Goal: Information Seeking & Learning: Learn about a topic

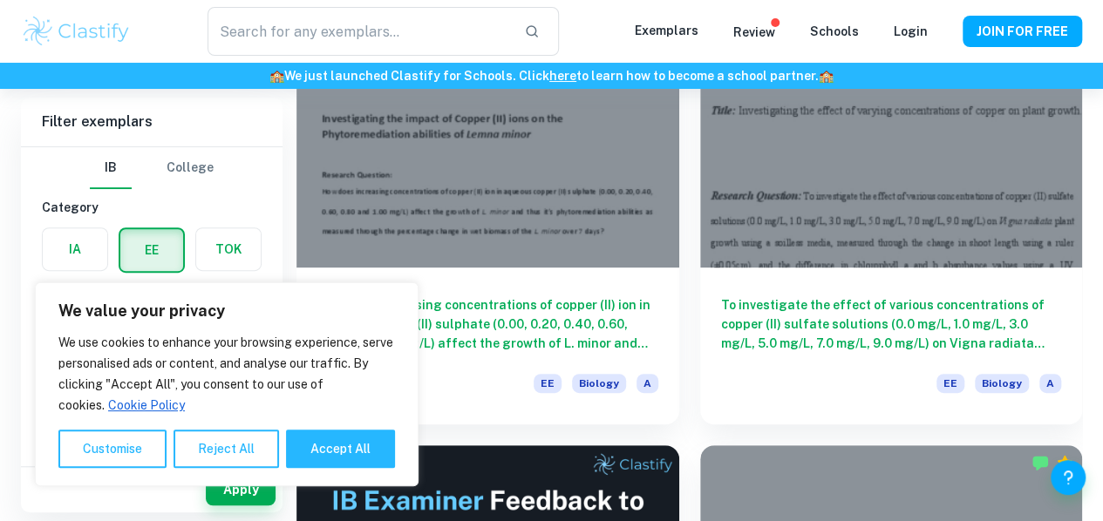
scroll to position [240, 0]
click at [187, 217] on div "TOK" at bounding box center [223, 245] width 77 height 56
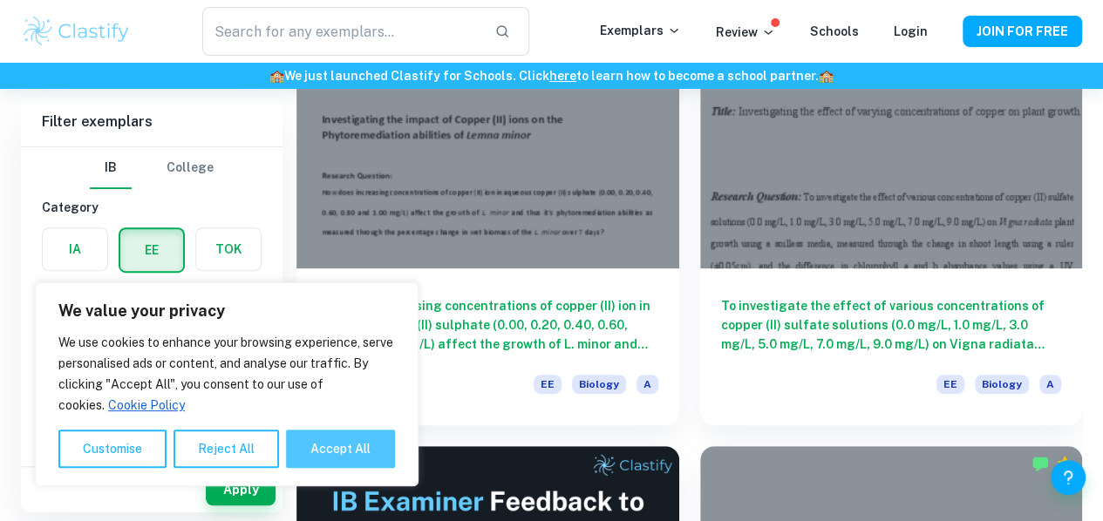
click at [332, 446] on button "Accept All" at bounding box center [340, 449] width 109 height 38
checkbox input "true"
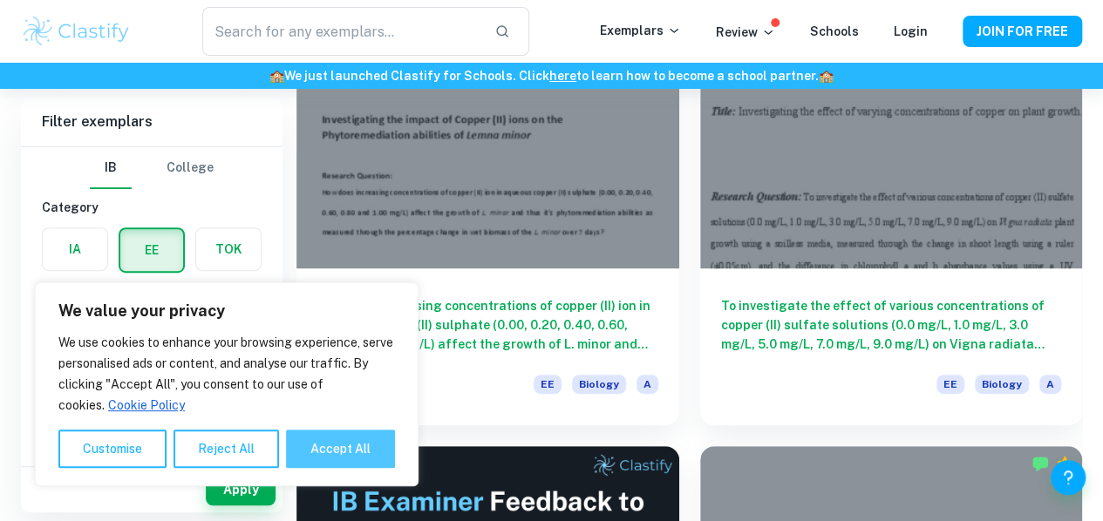
checkbox input "true"
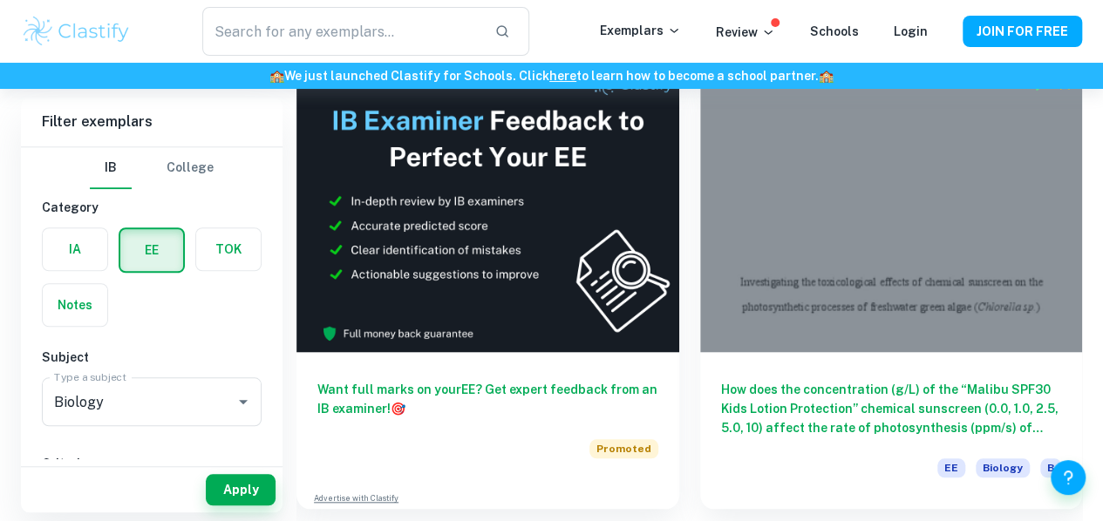
scroll to position [0, 0]
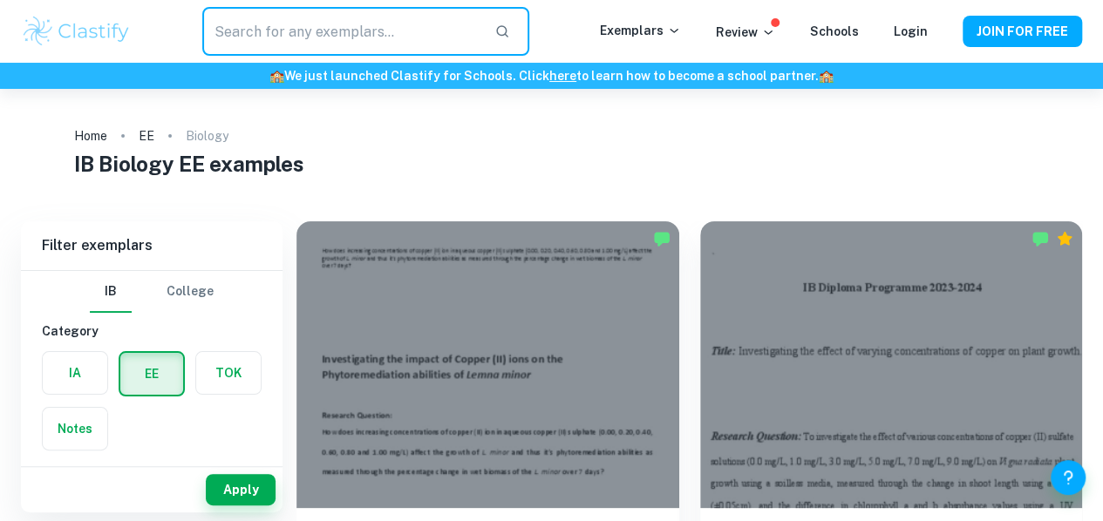
click at [380, 15] on input "text" at bounding box center [341, 31] width 279 height 49
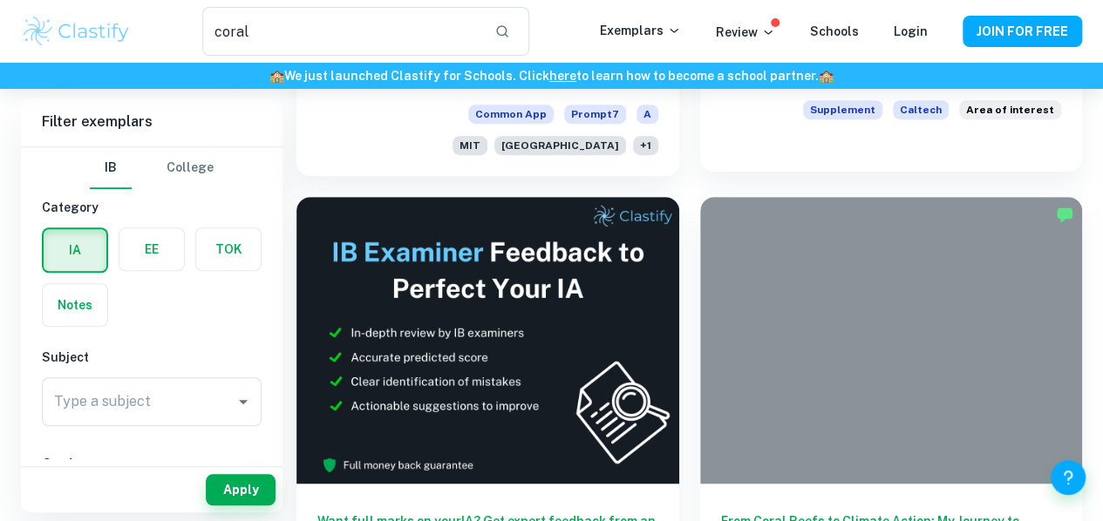
scroll to position [480, 0]
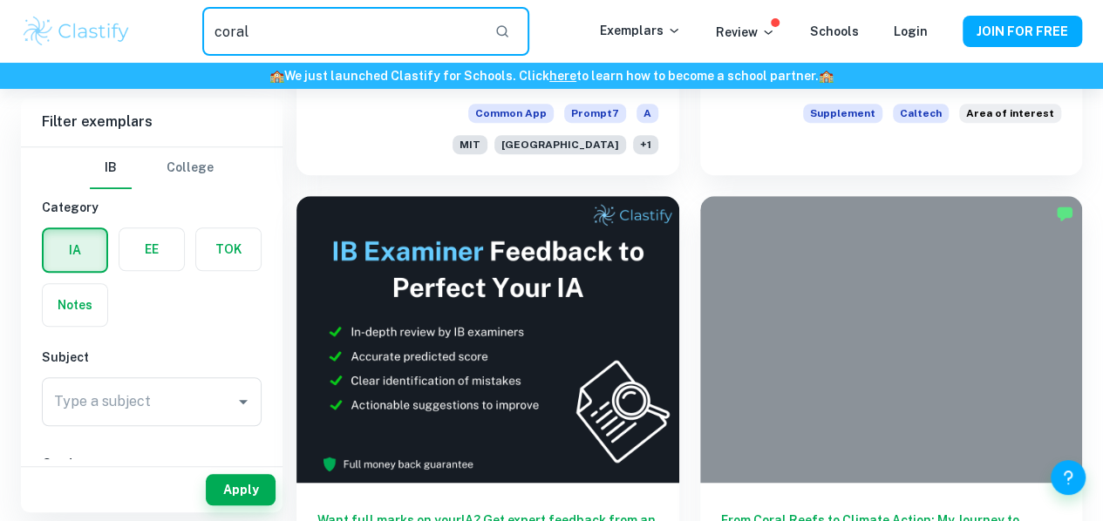
click at [291, 29] on input "coral" at bounding box center [341, 31] width 279 height 49
type input "c"
type input "b"
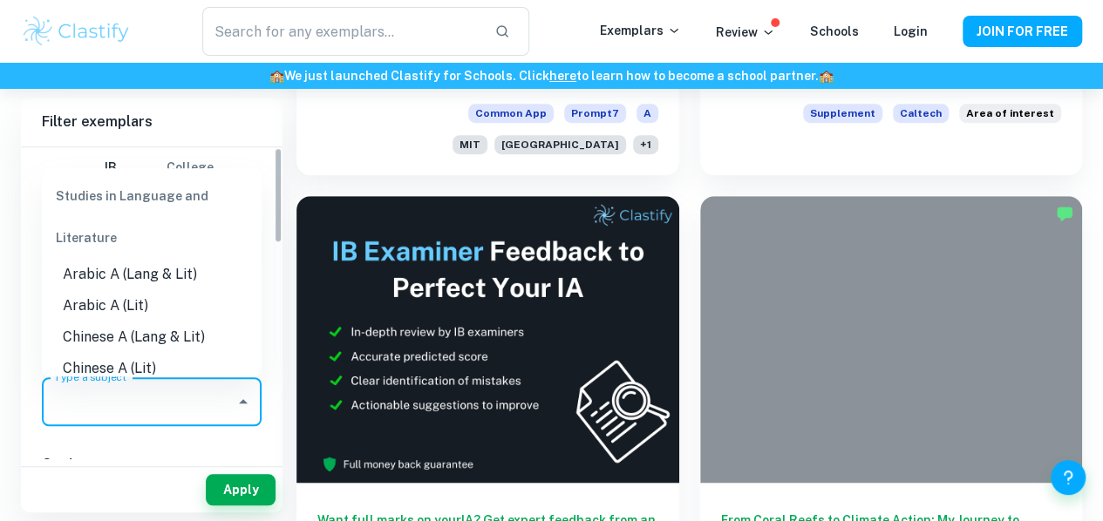
click at [100, 398] on input "Type a subject" at bounding box center [139, 401] width 178 height 33
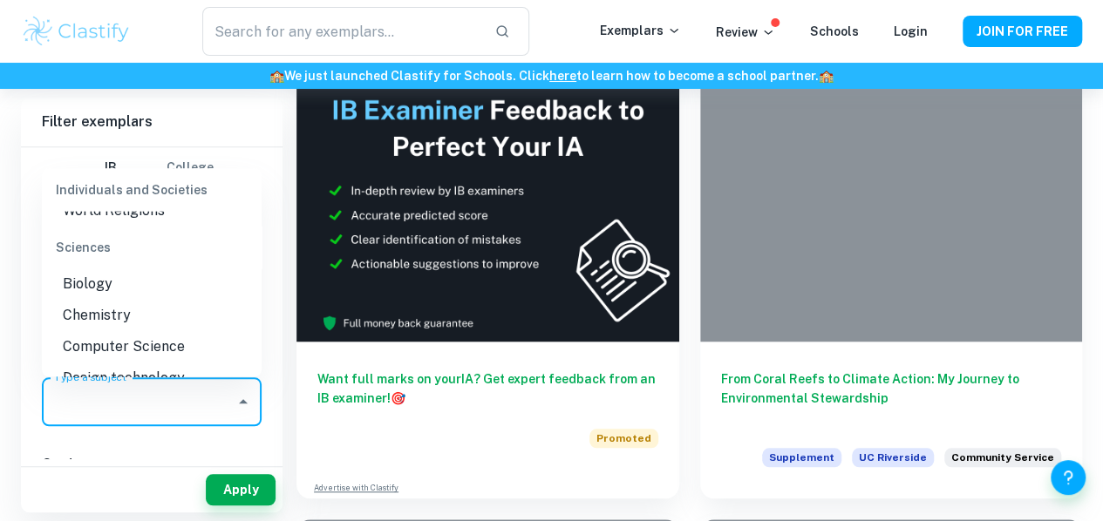
scroll to position [2148, 0]
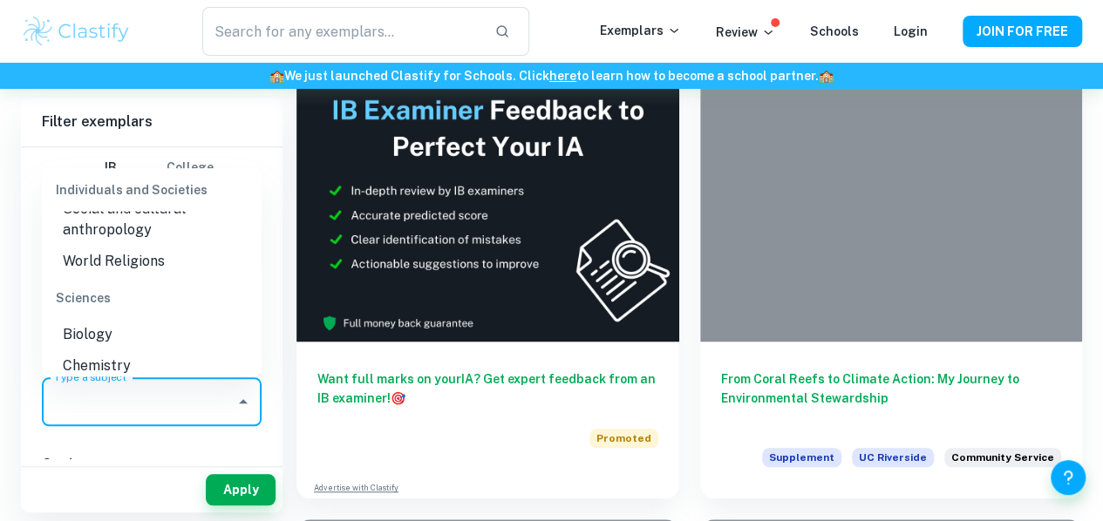
click at [93, 333] on li "Biology" at bounding box center [152, 333] width 220 height 31
type input "Biology"
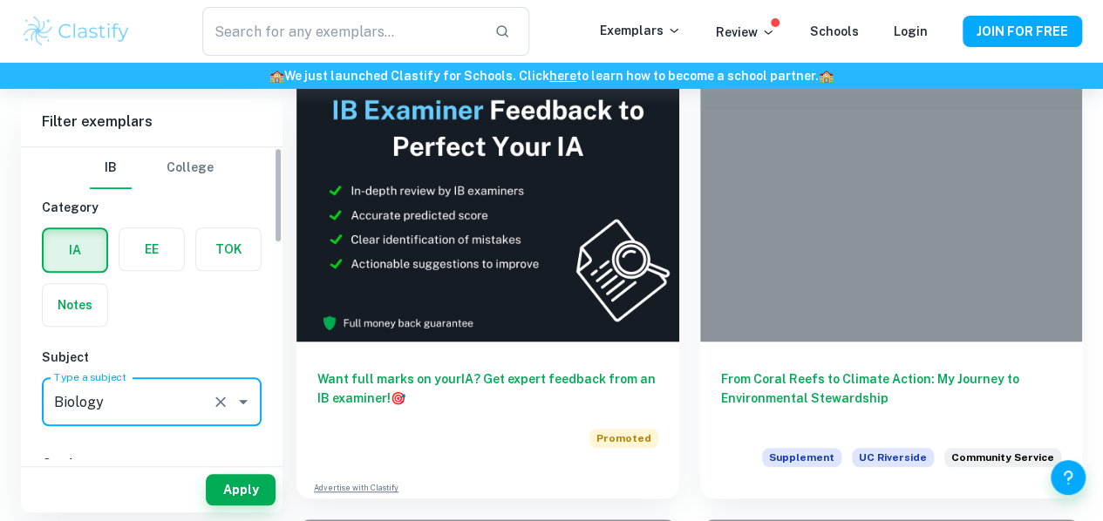
click at [149, 252] on label "button" at bounding box center [151, 249] width 65 height 42
click at [0, 0] on input "radio" at bounding box center [0, 0] width 0 height 0
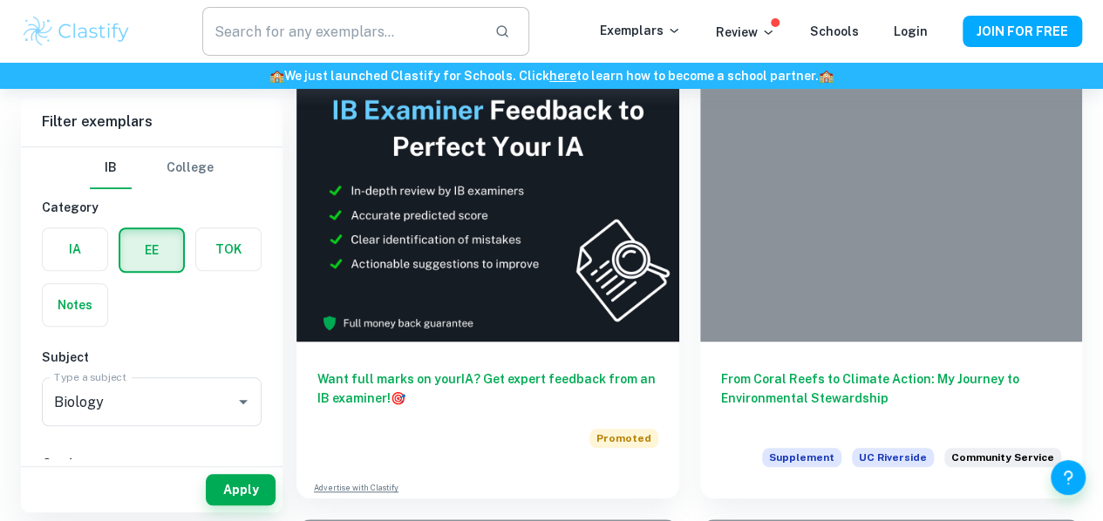
click at [305, 40] on input "text" at bounding box center [341, 31] width 279 height 49
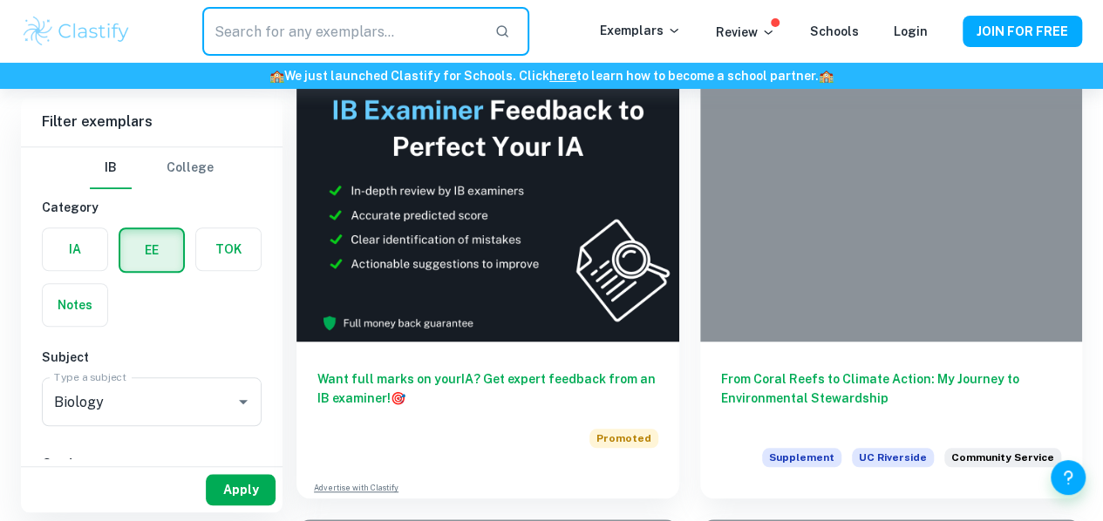
click at [234, 492] on button "Apply" at bounding box center [241, 489] width 70 height 31
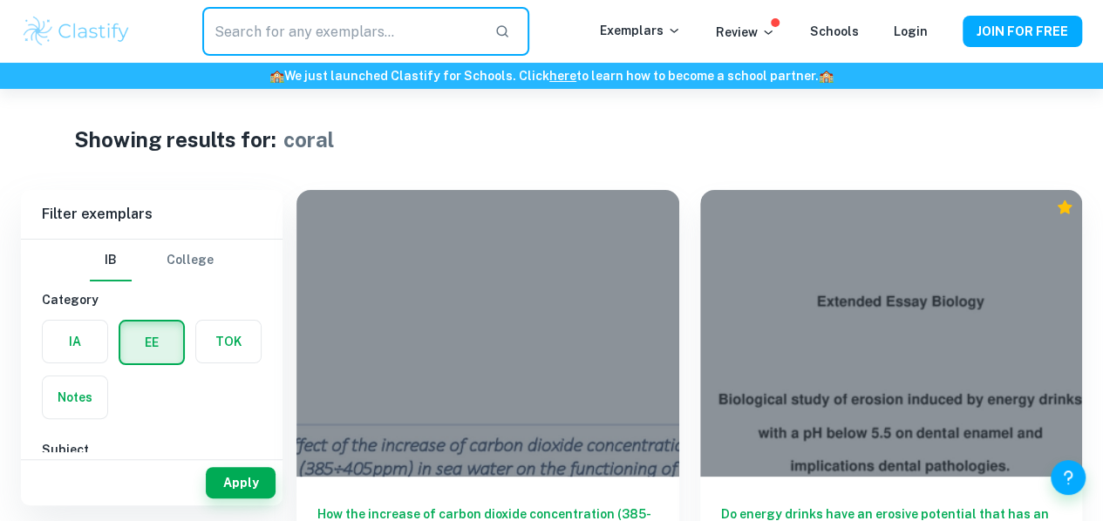
click at [301, 30] on input "text" at bounding box center [341, 31] width 279 height 49
type input "c"
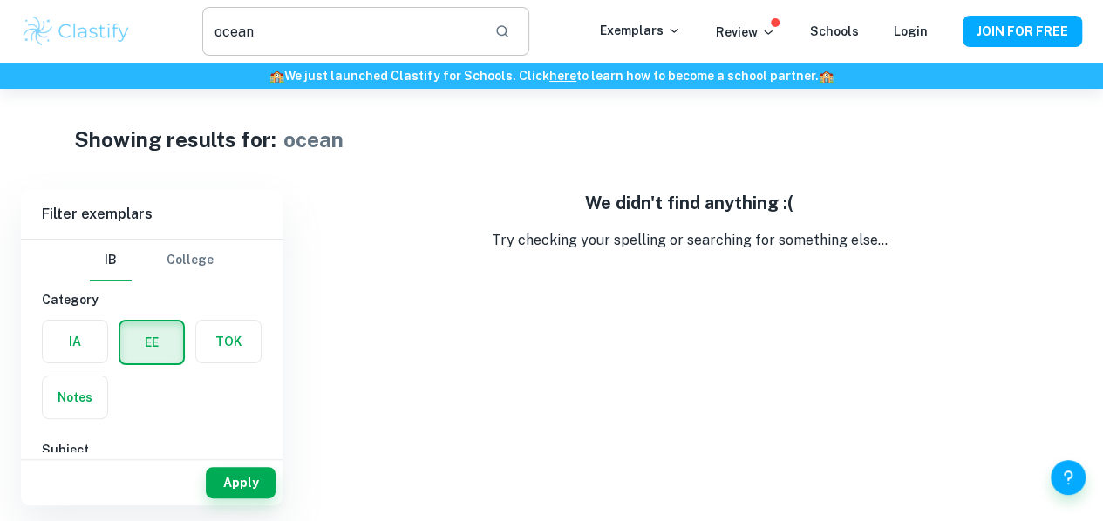
click at [330, 37] on input "ocean" at bounding box center [341, 31] width 279 height 49
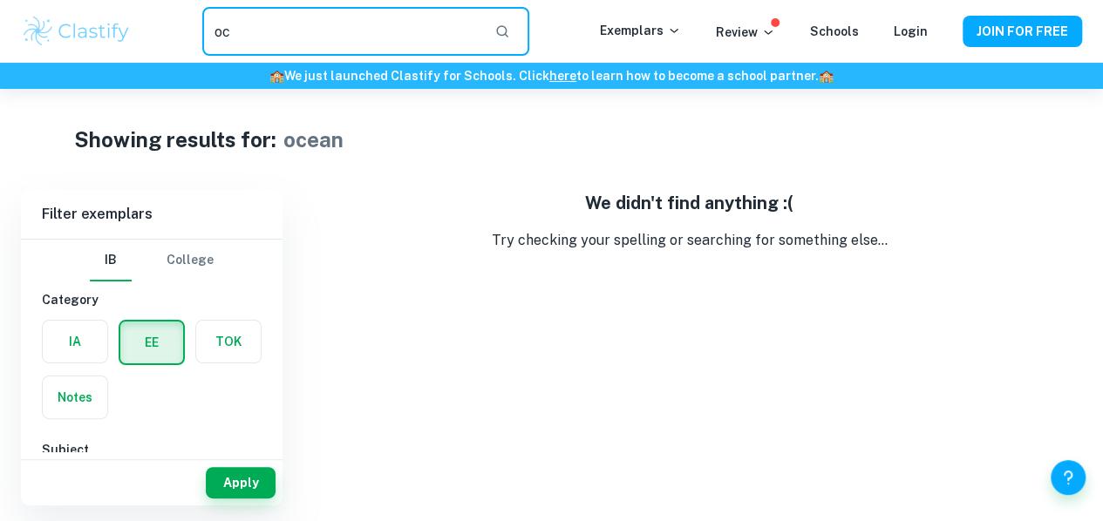
type input "o"
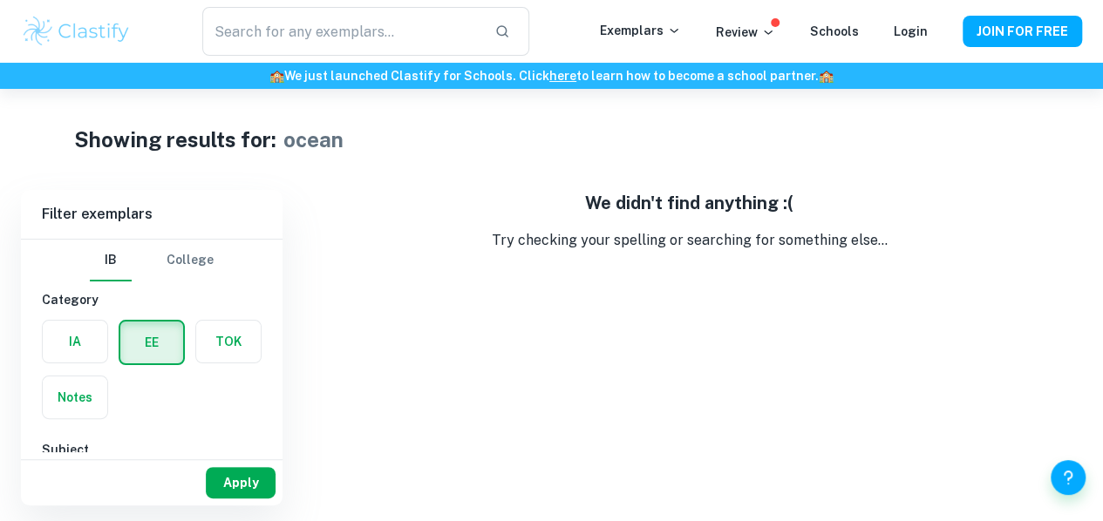
click at [238, 486] on button "Apply" at bounding box center [241, 482] width 70 height 31
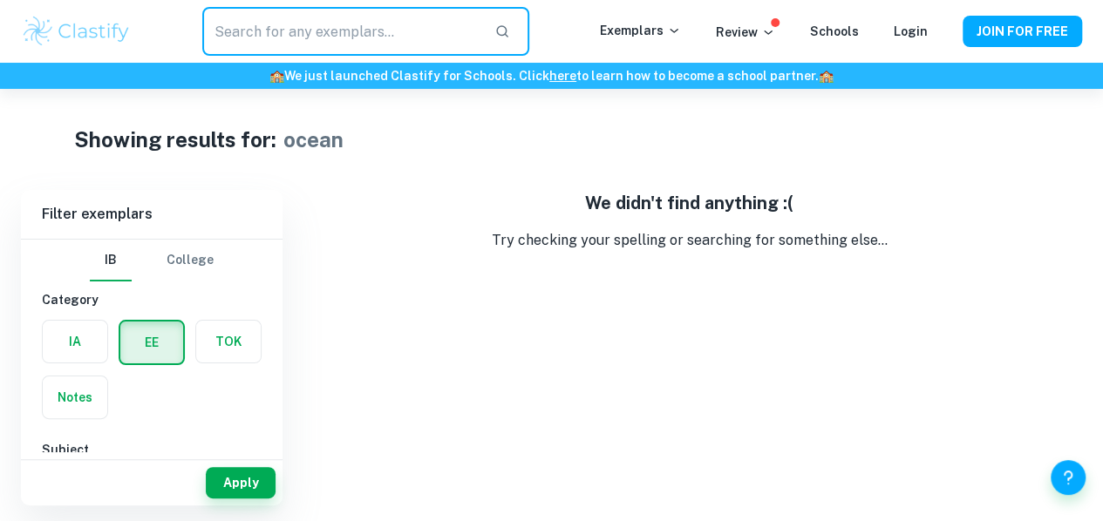
click at [460, 26] on input "text" at bounding box center [341, 31] width 279 height 49
type input "o"
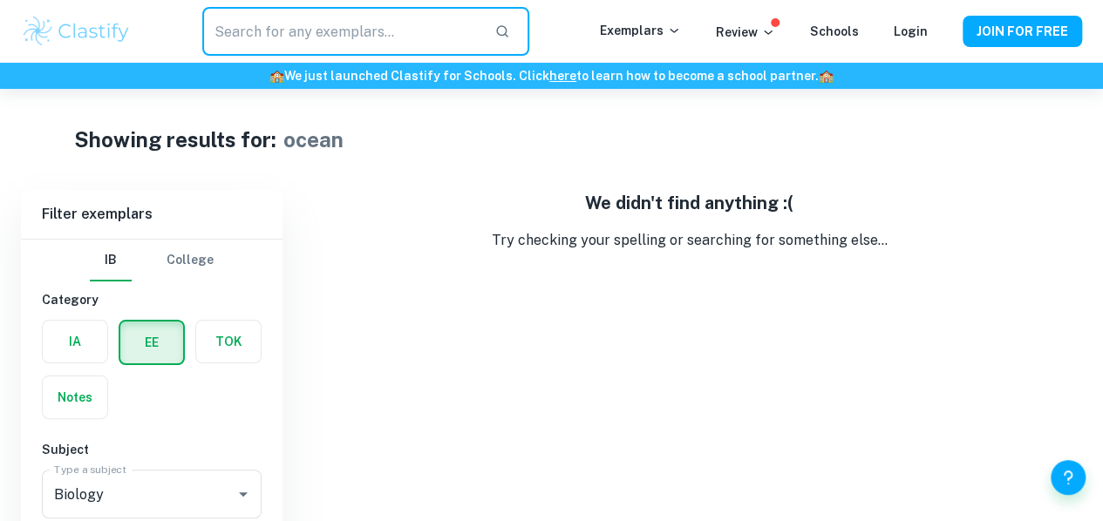
scroll to position [89, 0]
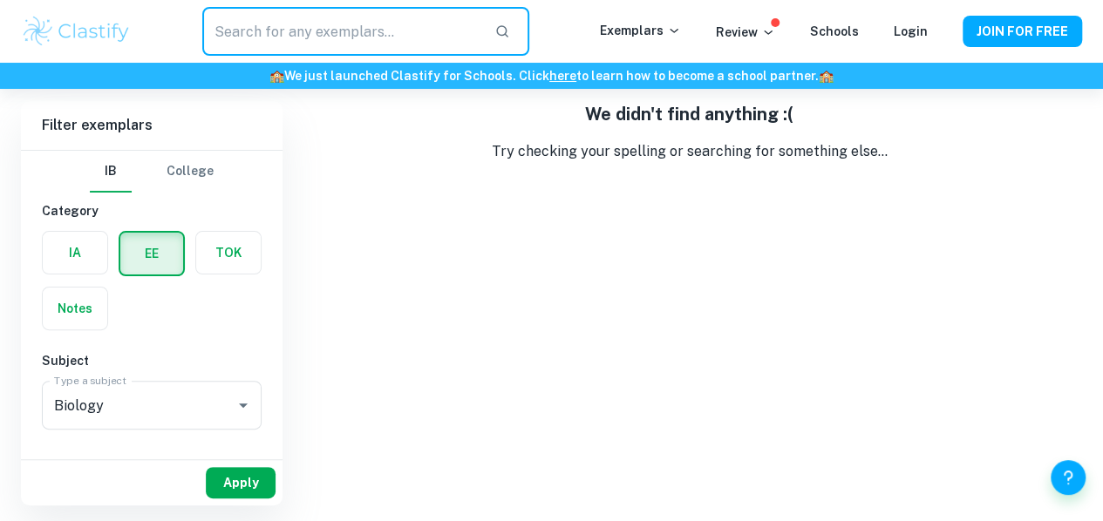
click at [256, 486] on button "Apply" at bounding box center [241, 482] width 70 height 31
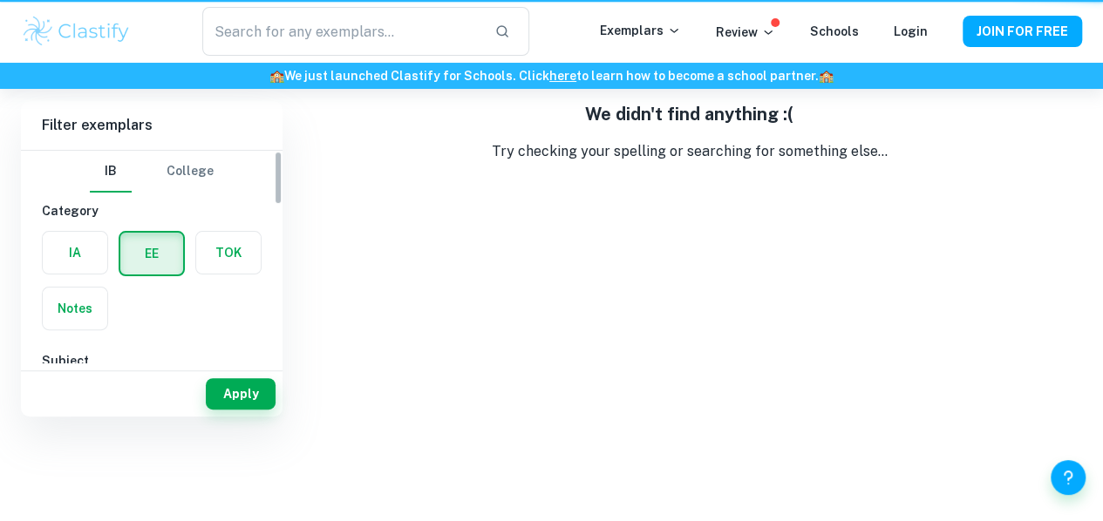
scroll to position [0, 0]
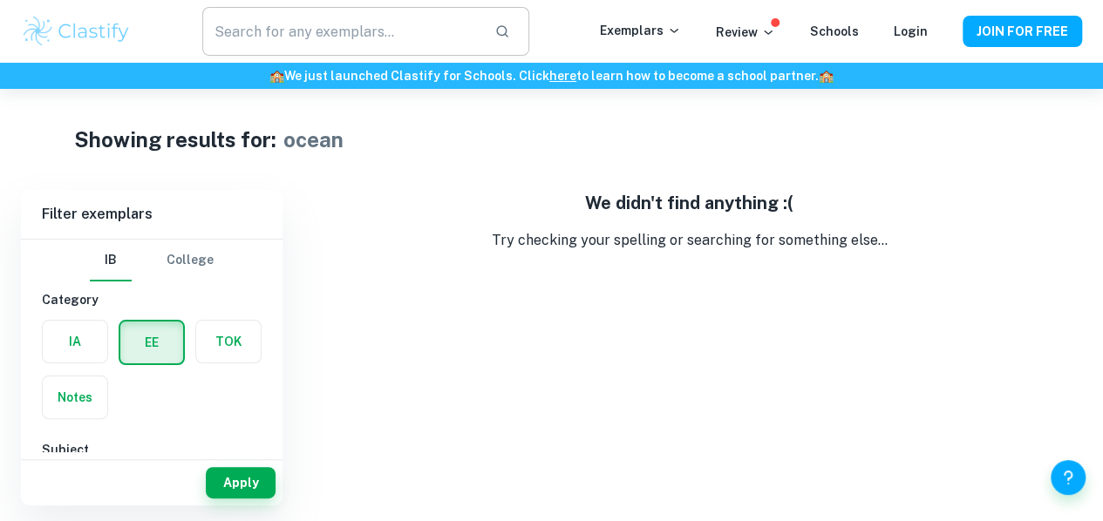
click at [336, 34] on input "text" at bounding box center [341, 31] width 279 height 49
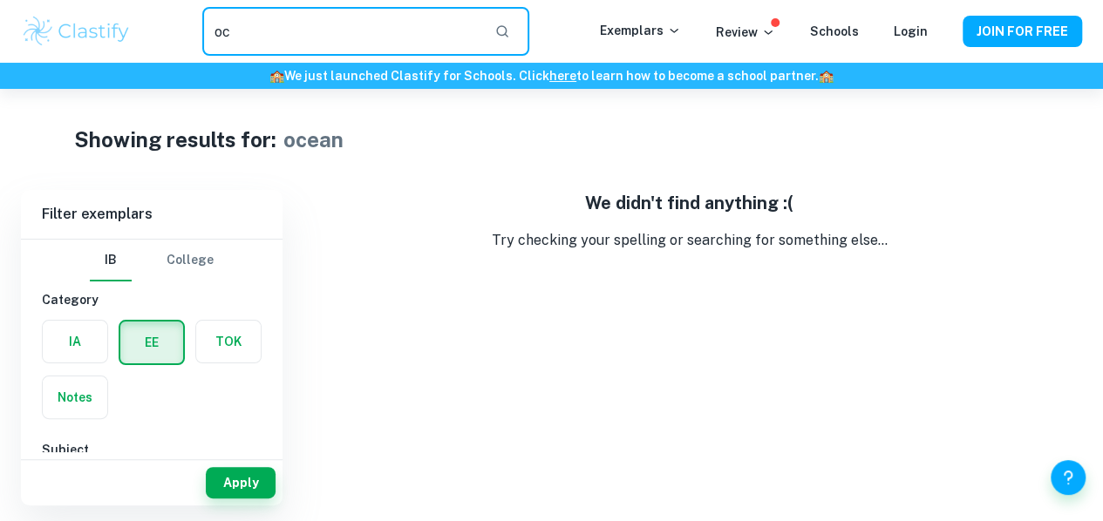
type input "o"
type input "biology"
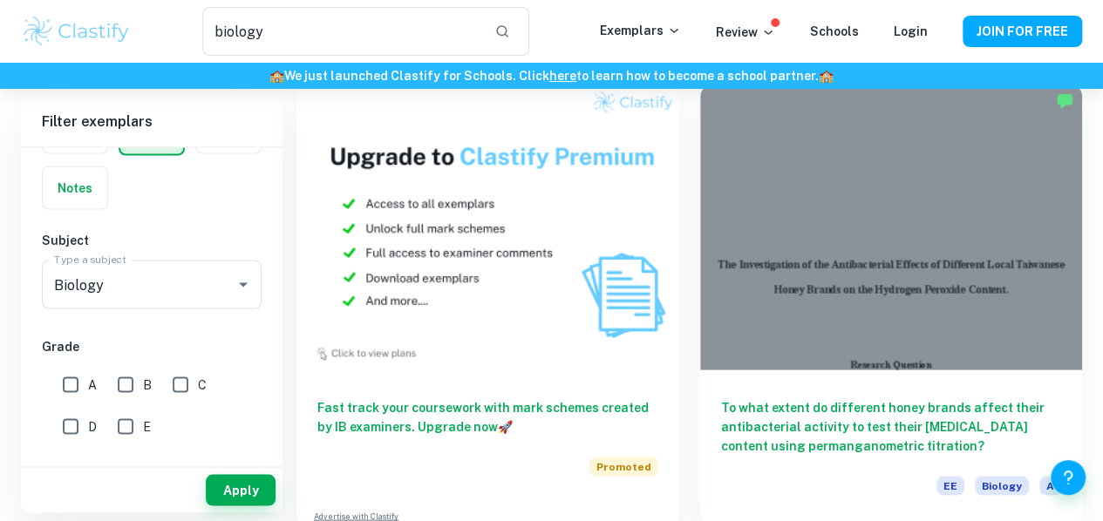
scroll to position [1504, 0]
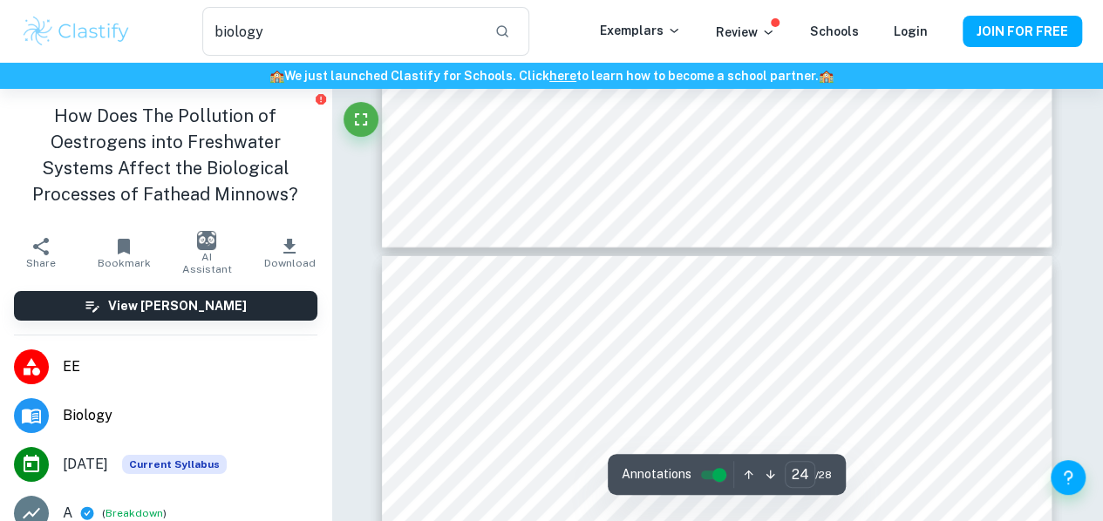
scroll to position [22351, 0]
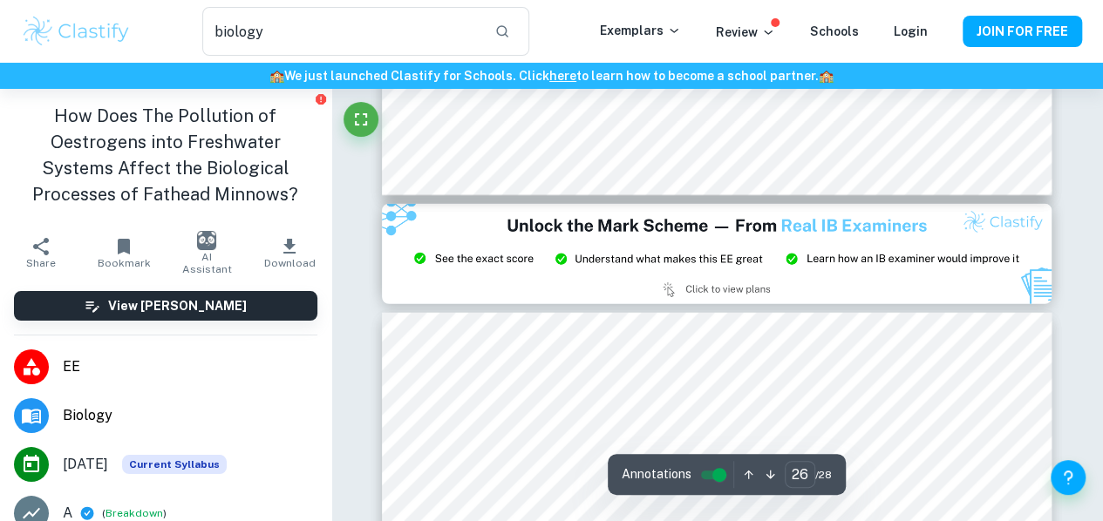
type input "27"
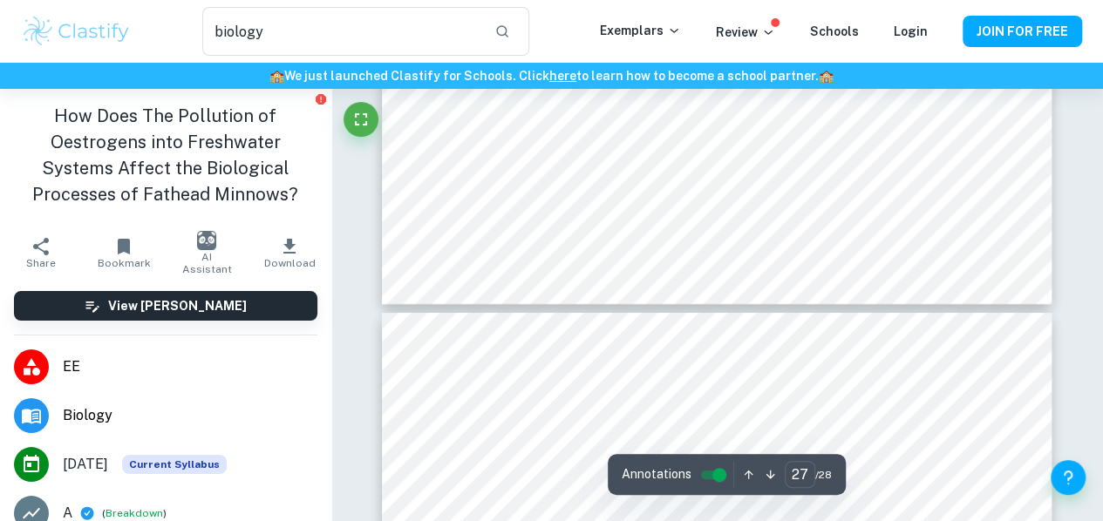
scroll to position [26206, 0]
